Goal: Task Accomplishment & Management: Use online tool/utility

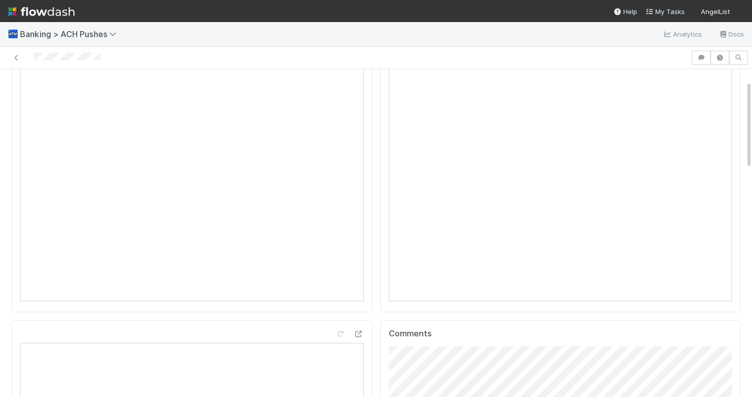
scroll to position [84, 0]
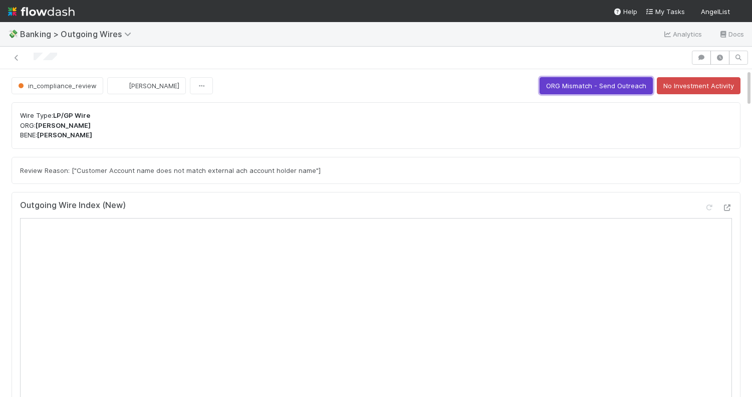
click at [585, 85] on button "ORG Mismatch - Send Outreach" at bounding box center [595, 85] width 113 height 17
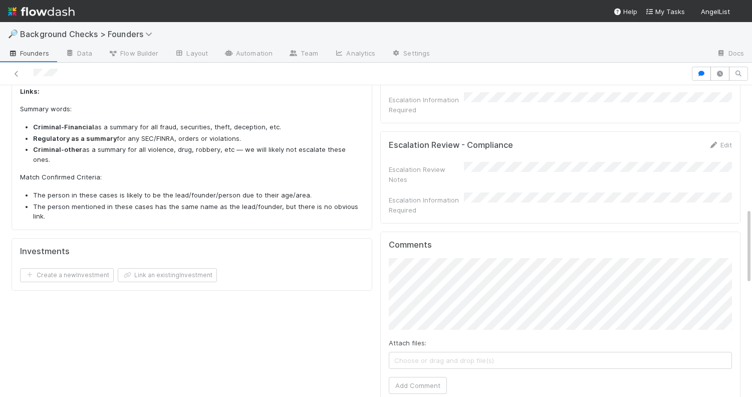
scroll to position [503, 0]
click at [301, 296] on div "Founder Details Edit Founder Name Date of Last Check DRI [GEOGRAPHIC_DATA] Chec…" at bounding box center [192, 59] width 369 height 896
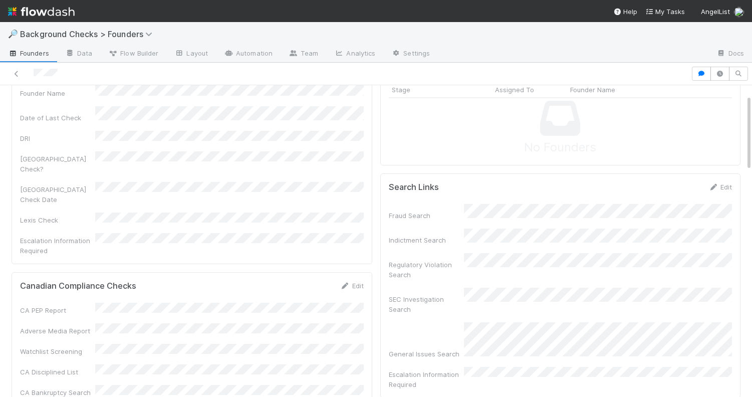
scroll to position [0, 0]
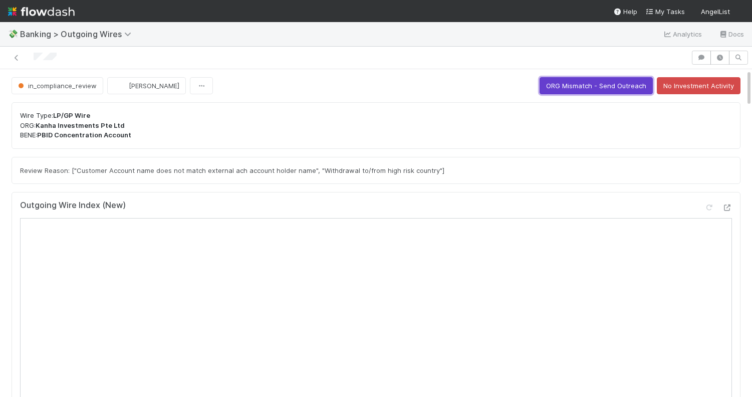
click at [604, 87] on button "ORG Mismatch - Send Outreach" at bounding box center [595, 85] width 113 height 17
